Goal: Feedback & Contribution: Leave review/rating

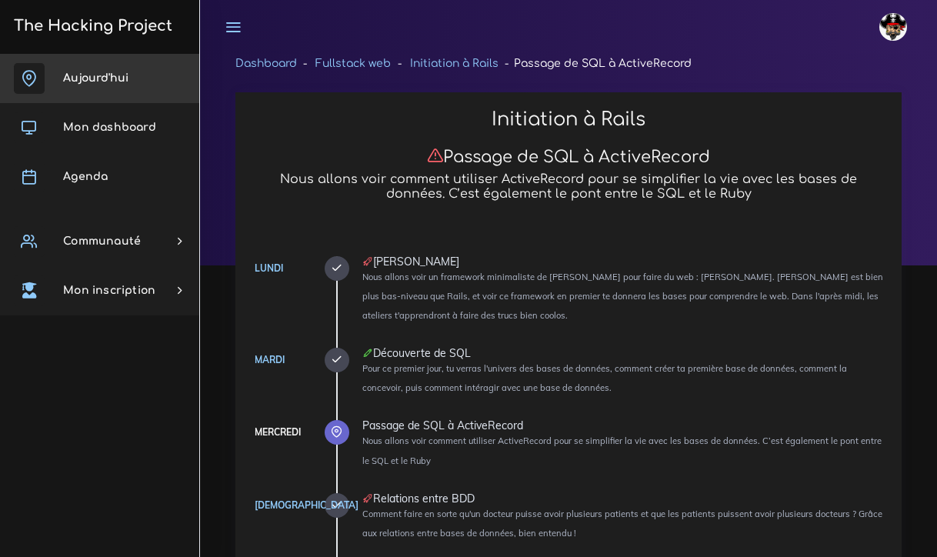
scroll to position [3412, 0]
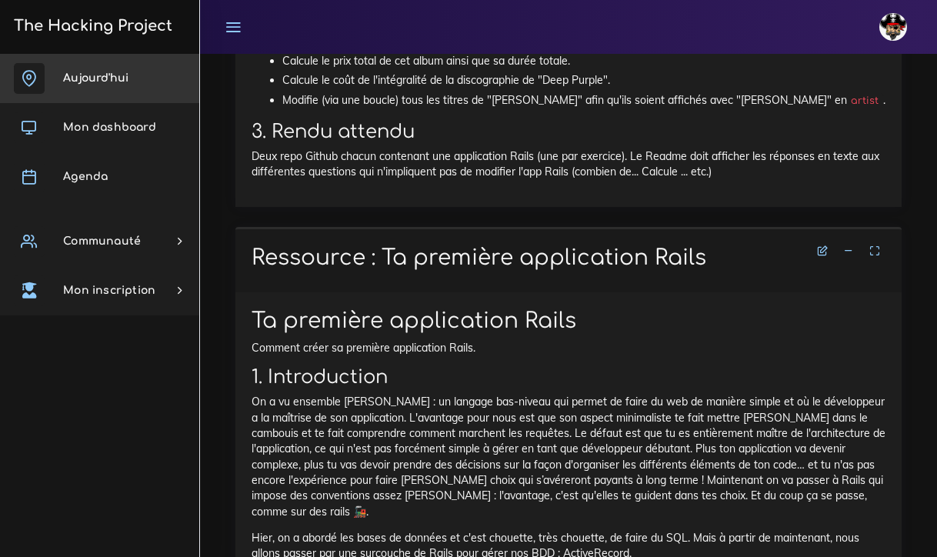
click at [105, 81] on span "[DATE]" at bounding box center [95, 78] width 65 height 12
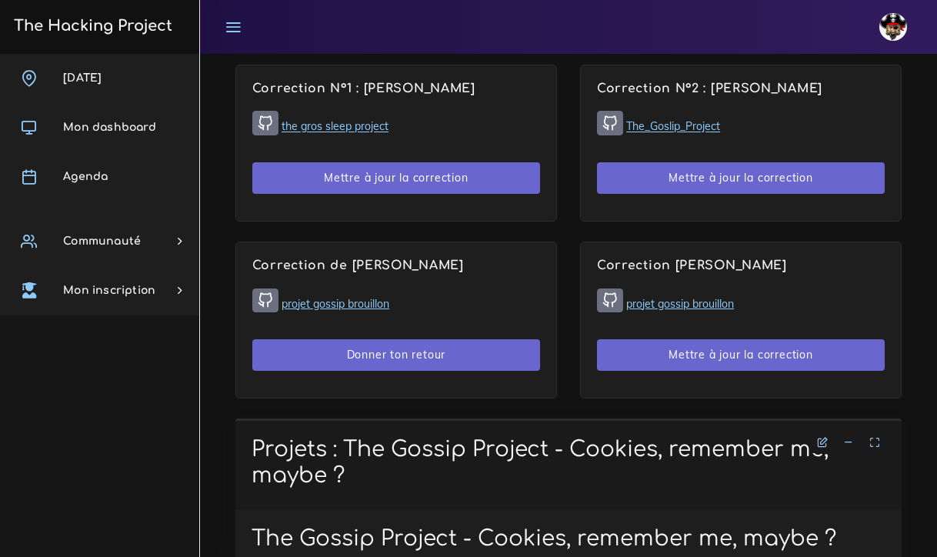
scroll to position [1093, 0]
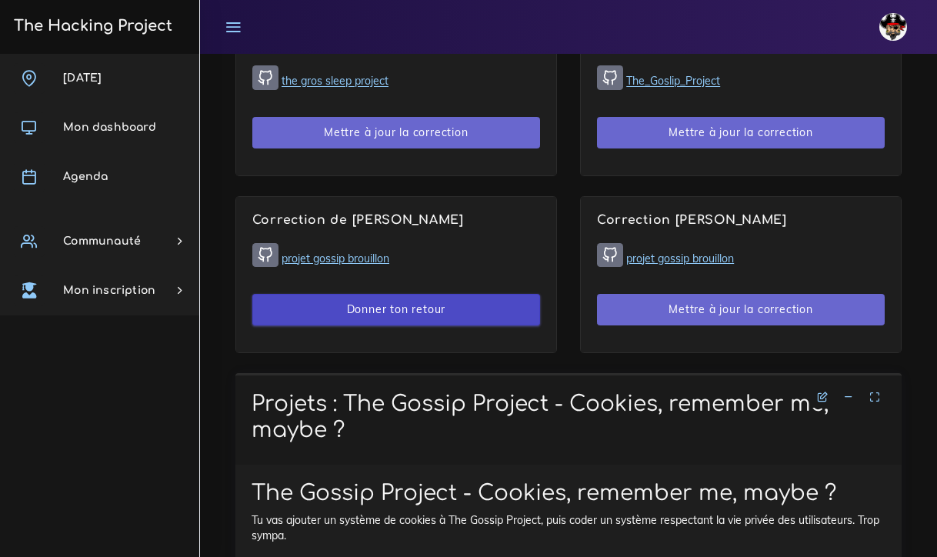
click at [395, 301] on button "Donner ton retour" at bounding box center [396, 310] width 288 height 32
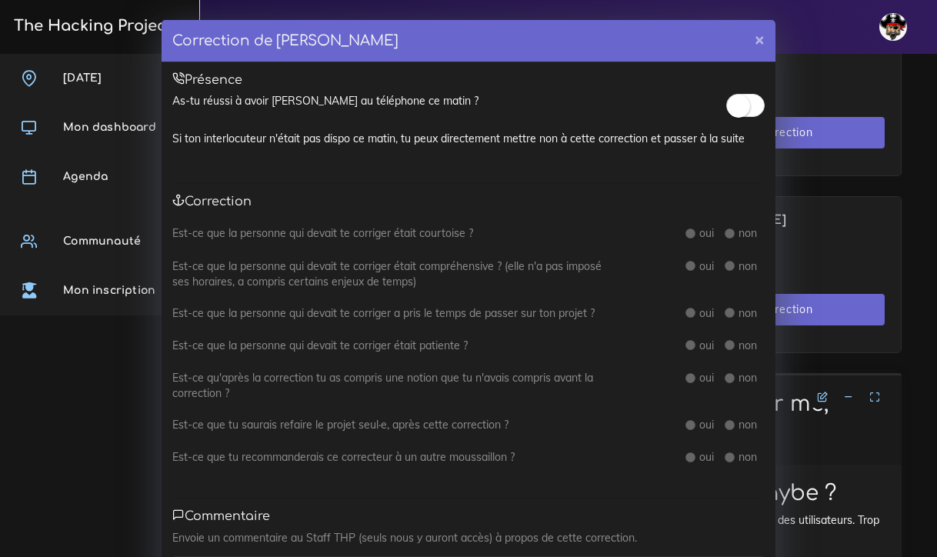
click at [740, 106] on small at bounding box center [738, 106] width 23 height 23
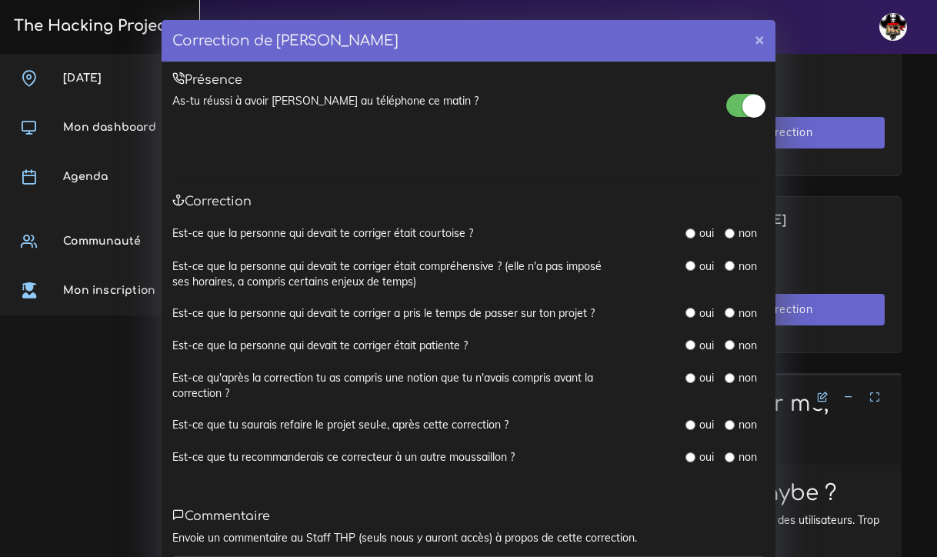
click at [690, 226] on div "oui" at bounding box center [699, 232] width 28 height 15
click at [691, 263] on input "radio" at bounding box center [690, 266] width 10 height 10
radio input "true"
click at [691, 227] on div "oui" at bounding box center [699, 232] width 28 height 15
click at [692, 232] on input "radio" at bounding box center [690, 233] width 10 height 10
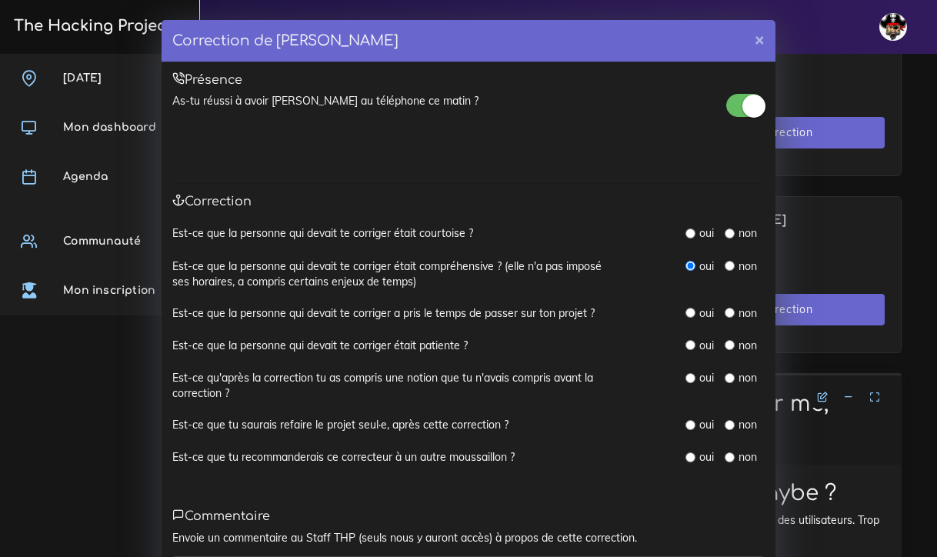
radio input "true"
click at [691, 308] on input "radio" at bounding box center [690, 313] width 10 height 10
radio input "true"
click at [691, 340] on input "radio" at bounding box center [690, 345] width 10 height 10
radio input "true"
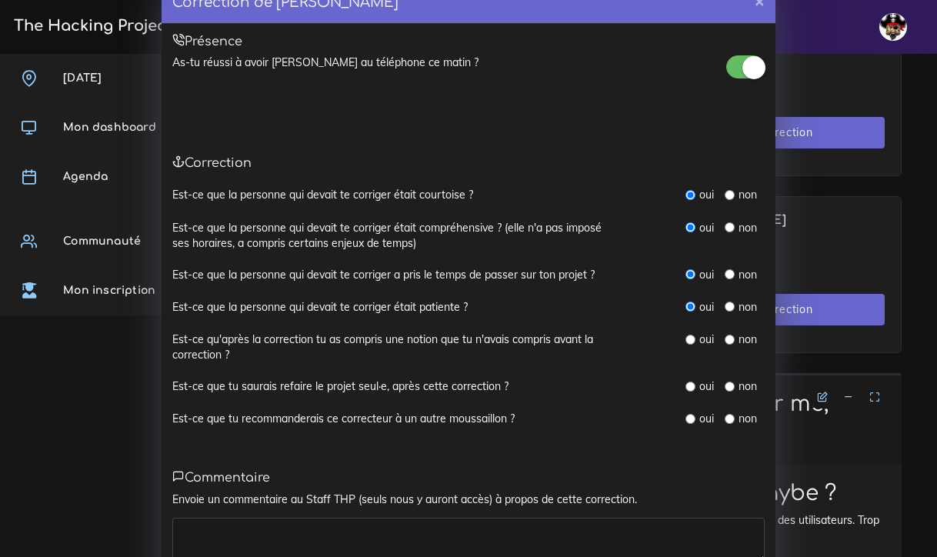
scroll to position [42, 0]
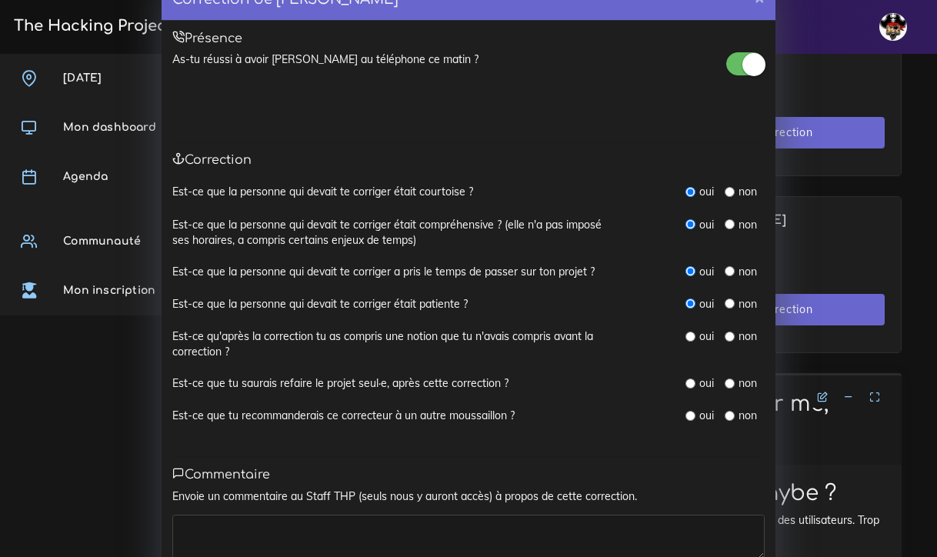
click at [694, 331] on input "radio" at bounding box center [690, 336] width 10 height 10
radio input "true"
click at [731, 375] on div "non" at bounding box center [740, 382] width 32 height 15
click at [730, 332] on input "radio" at bounding box center [729, 336] width 10 height 10
radio input "true"
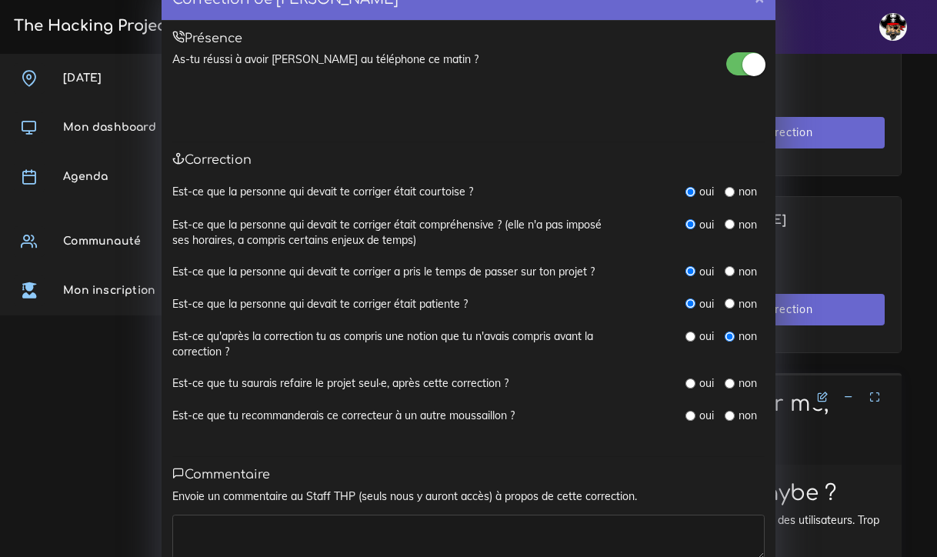
click at [729, 378] on input "radio" at bounding box center [729, 383] width 10 height 10
radio input "true"
click at [691, 411] on input "radio" at bounding box center [690, 416] width 10 height 10
radio input "true"
click at [535, 516] on textarea at bounding box center [468, 536] width 592 height 45
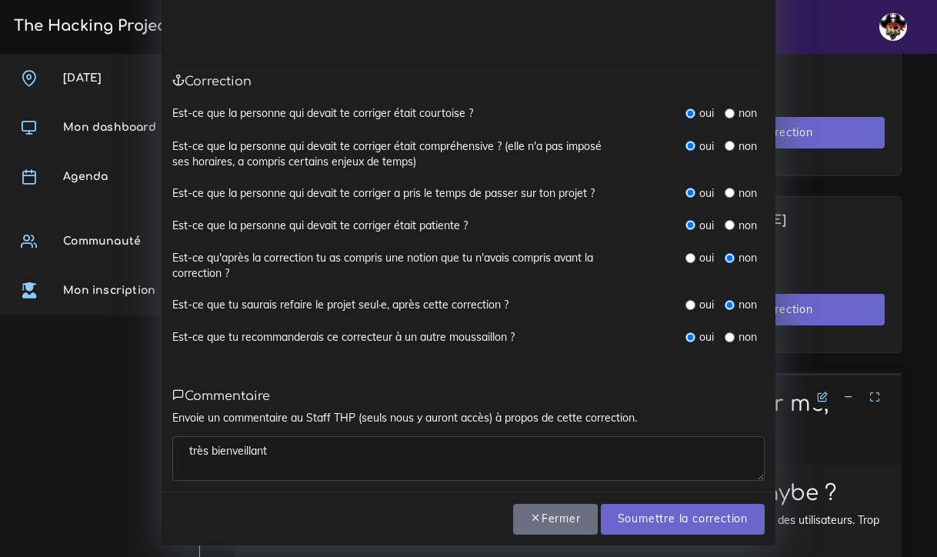
scroll to position [119, 0]
type textarea "très bienveillant"
click at [655, 508] on input "Soumettre la correction" at bounding box center [683, 521] width 164 height 32
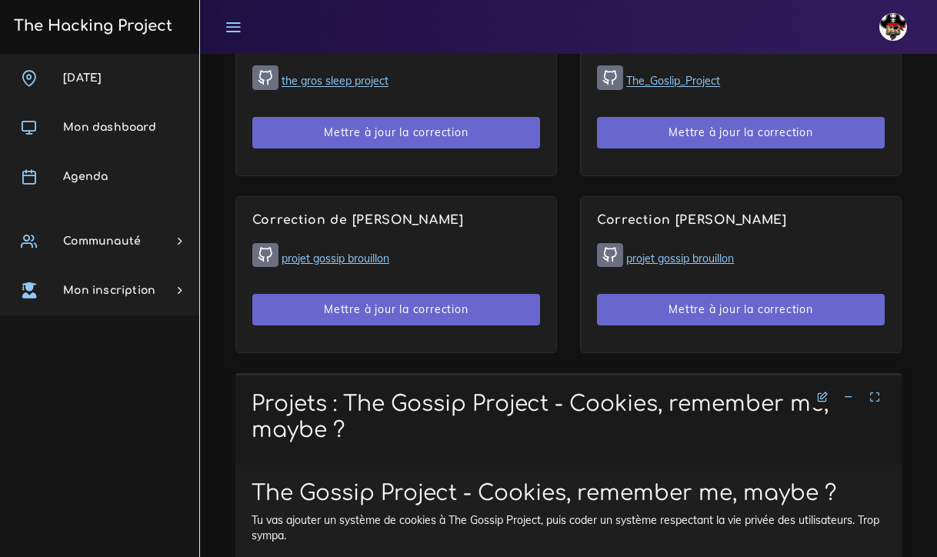
scroll to position [1106, 0]
